Goal: Transaction & Acquisition: Obtain resource

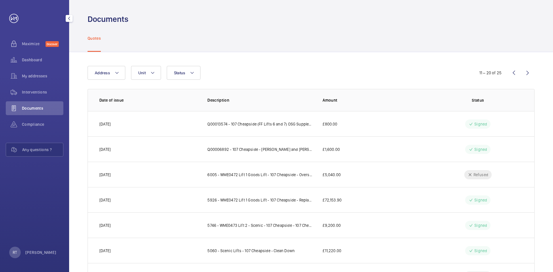
click at [52, 106] on span "Documents" at bounding box center [42, 108] width 41 height 6
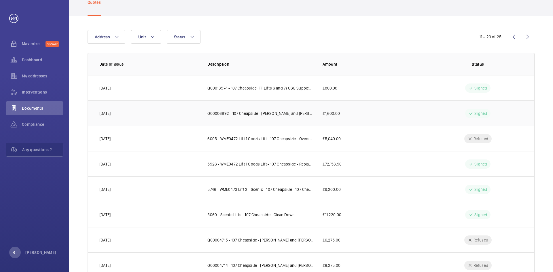
scroll to position [86, 0]
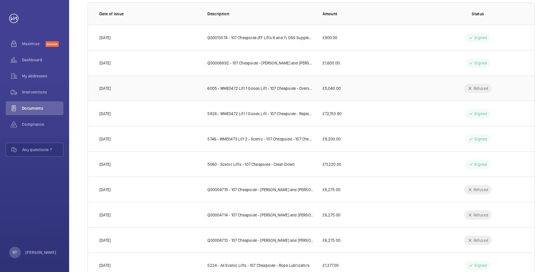
click at [308, 87] on p "6005 - WME0472 Lift 1 Goods Lift - 107 Cheapside - Overspeed Governors" at bounding box center [260, 89] width 106 height 6
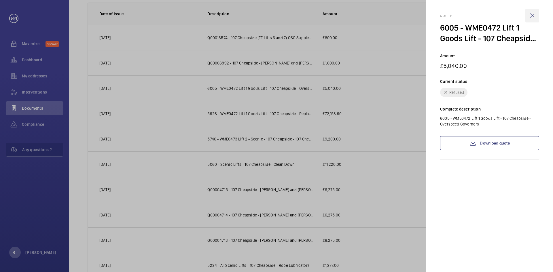
click at [535, 16] on wm-front-icon-button at bounding box center [532, 16] width 14 height 14
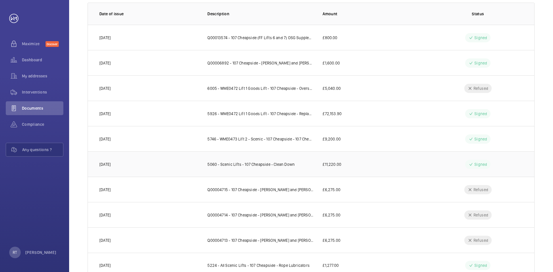
click at [280, 167] on td "5060 - Scenic Lifts - 107 Cheapside - Clean Down" at bounding box center [255, 164] width 115 height 25
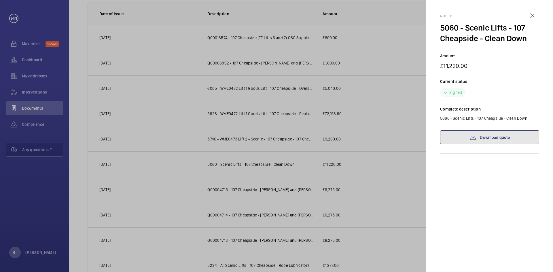
click at [512, 141] on link "Download quote" at bounding box center [489, 138] width 99 height 14
click at [530, 14] on wm-front-icon-button at bounding box center [532, 16] width 14 height 14
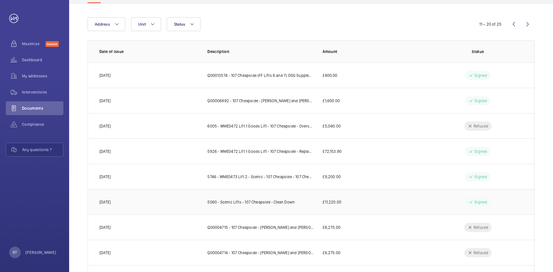
scroll to position [106, 0]
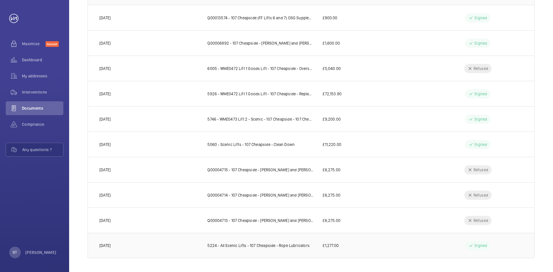
click at [405, 245] on td "£1,277.00" at bounding box center [368, 245] width 110 height 25
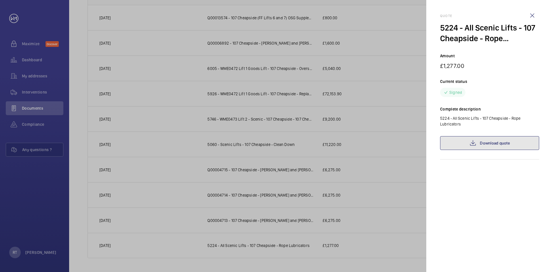
click at [487, 146] on link "Download quote" at bounding box center [489, 143] width 99 height 14
click at [533, 14] on wm-front-icon-button at bounding box center [532, 16] width 14 height 14
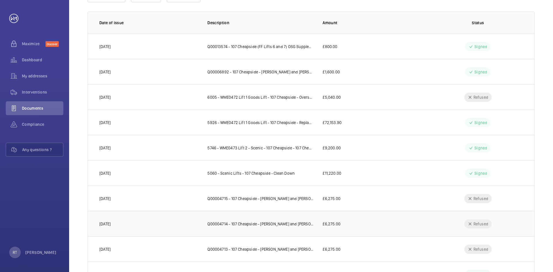
scroll to position [0, 0]
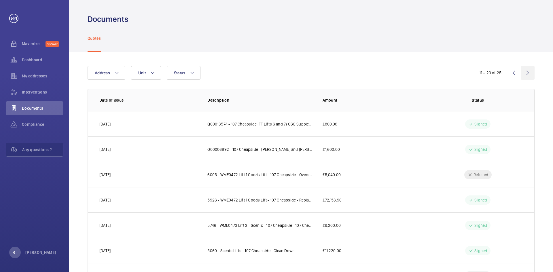
click at [528, 73] on wm-front-icon-button at bounding box center [528, 73] width 14 height 14
click at [507, 71] on wm-front-icon-button at bounding box center [514, 73] width 14 height 14
